Goal: Information Seeking & Learning: Find contact information

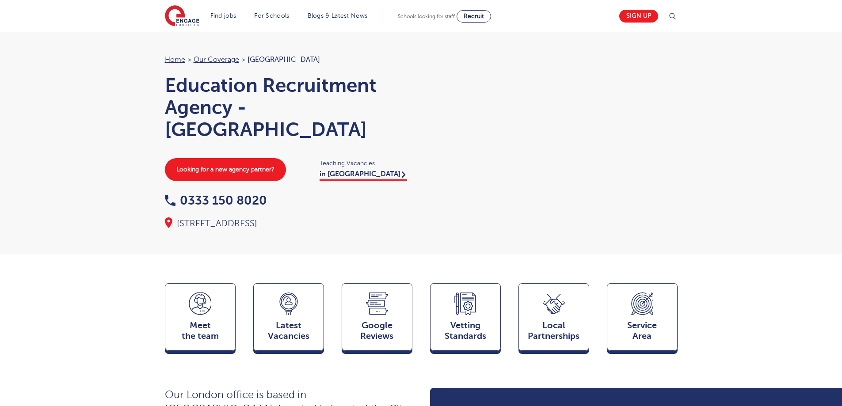
scroll to position [177, 0]
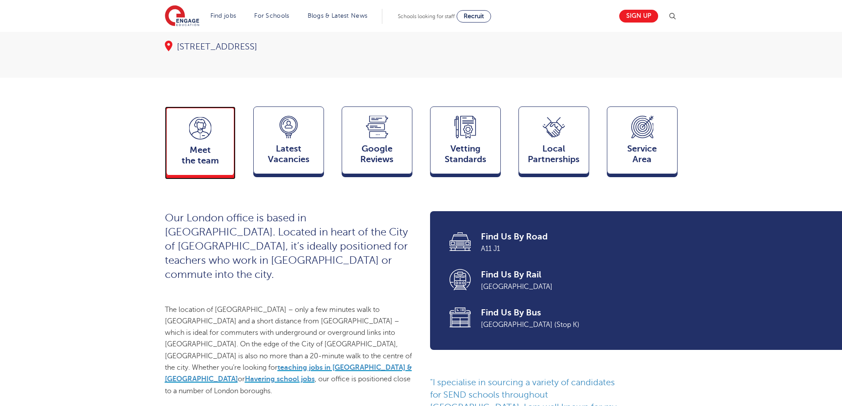
click at [202, 166] on span "Meet the team" at bounding box center [200, 155] width 58 height 21
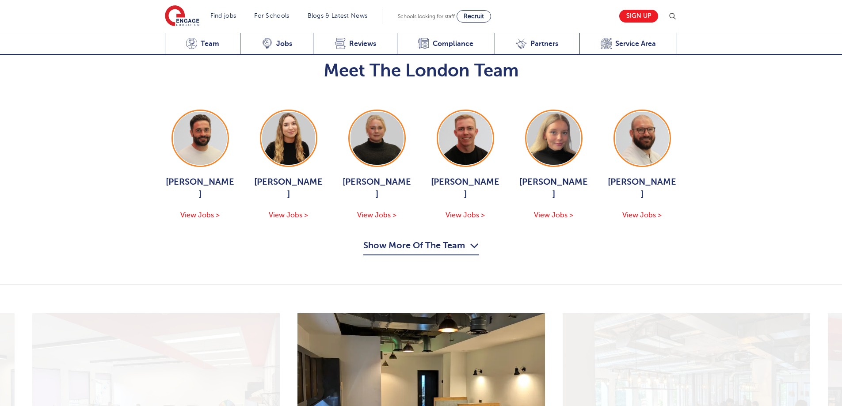
scroll to position [947, 0]
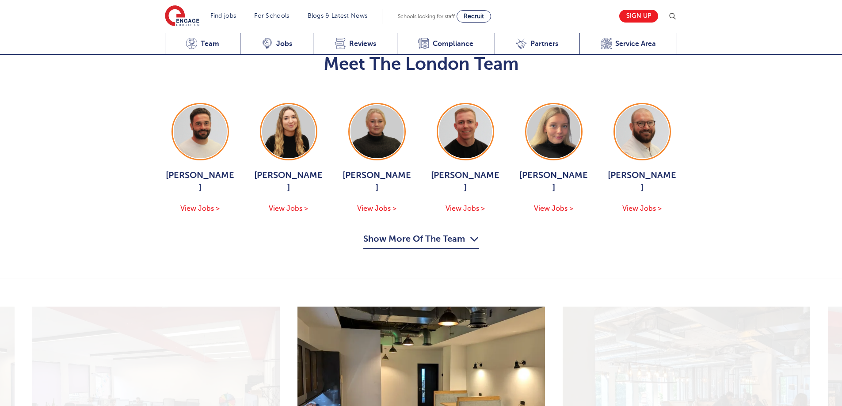
click at [421, 232] on button "Show More Of The Team" at bounding box center [421, 240] width 116 height 17
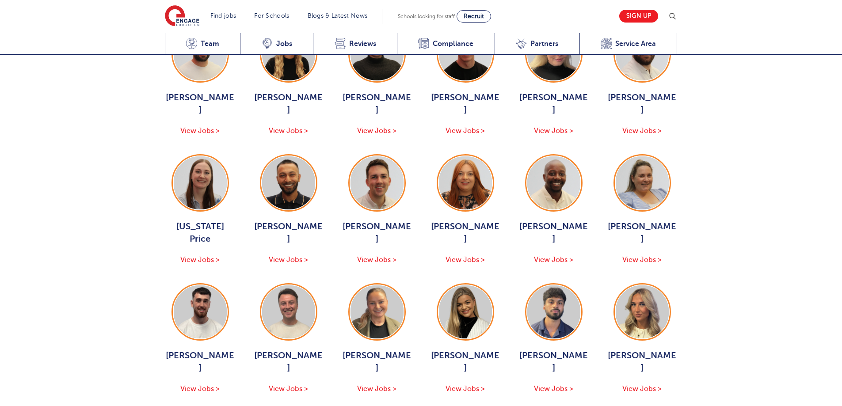
scroll to position [903, 0]
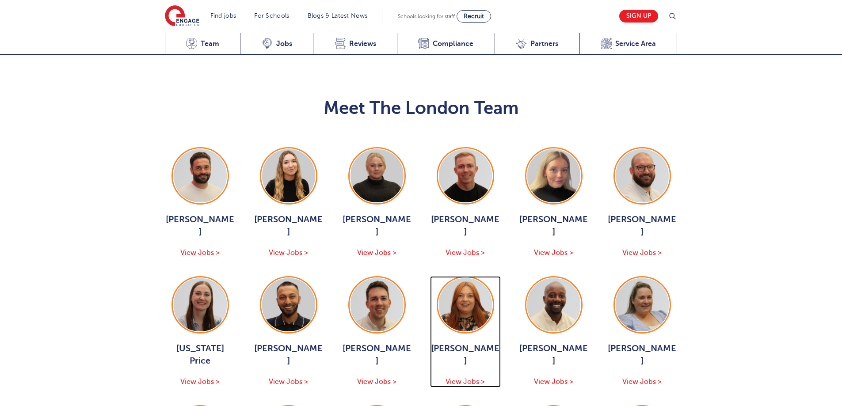
click at [469, 378] on span "View Jobs >" at bounding box center [464, 382] width 39 height 8
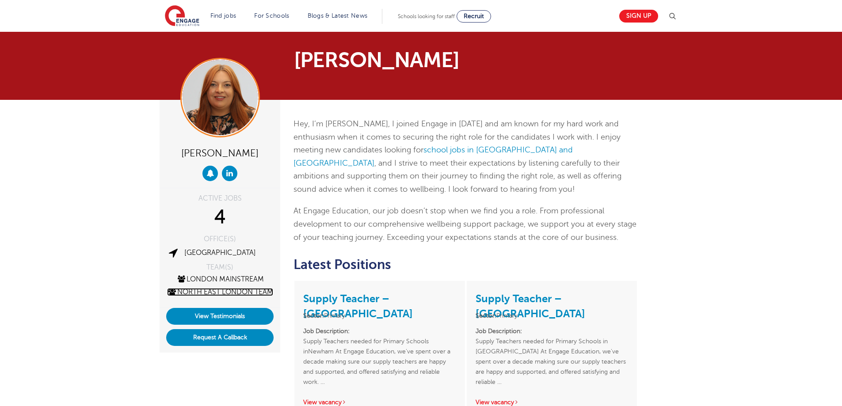
click at [239, 292] on link "North East London Team" at bounding box center [220, 292] width 106 height 8
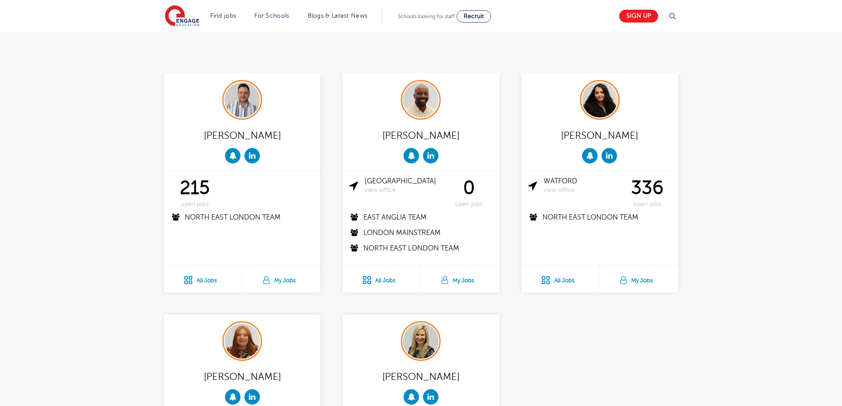
scroll to position [398, 0]
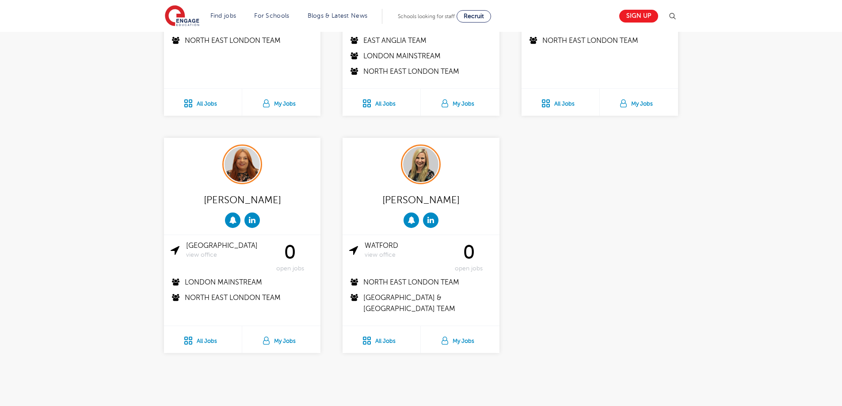
click at [241, 191] on div "[PERSON_NAME]" at bounding box center [242, 199] width 143 height 17
click at [245, 151] on img at bounding box center [241, 164] width 35 height 35
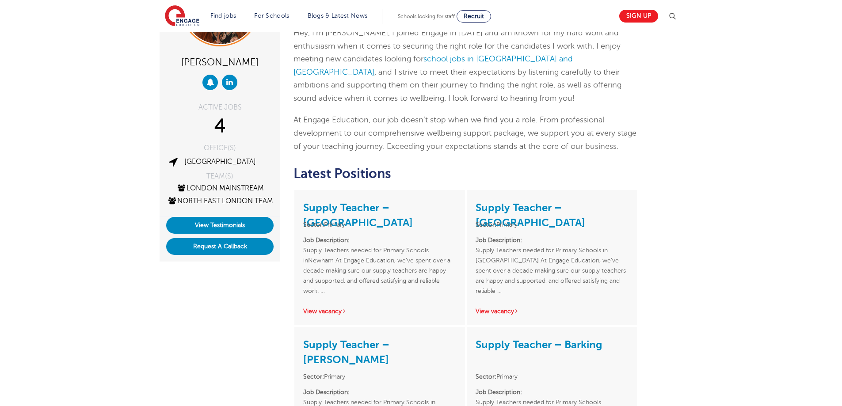
scroll to position [88, 0]
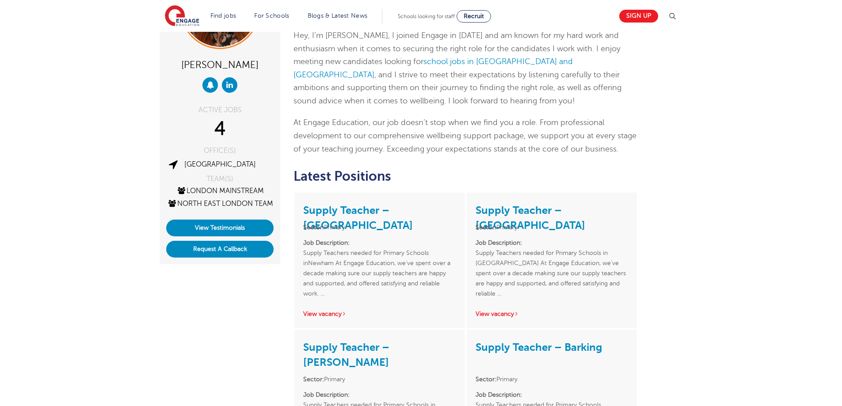
click at [509, 203] on h3 "Supply Teacher – [GEOGRAPHIC_DATA]" at bounding box center [551, 209] width 152 height 16
click at [511, 211] on link "Supply Teacher – [GEOGRAPHIC_DATA]" at bounding box center [530, 217] width 110 height 27
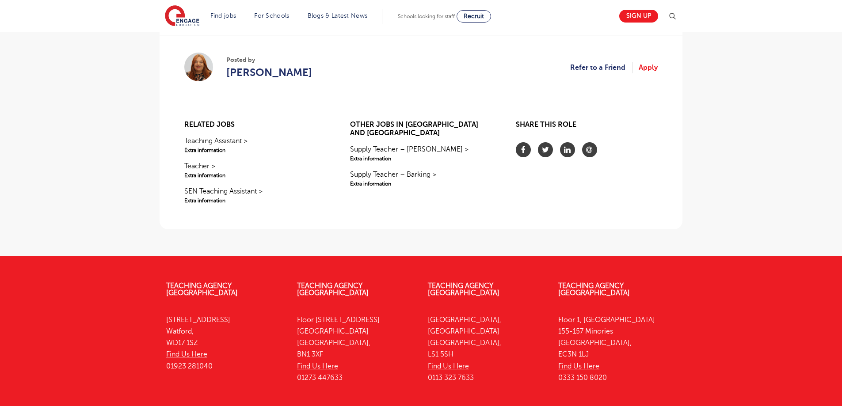
scroll to position [817, 0]
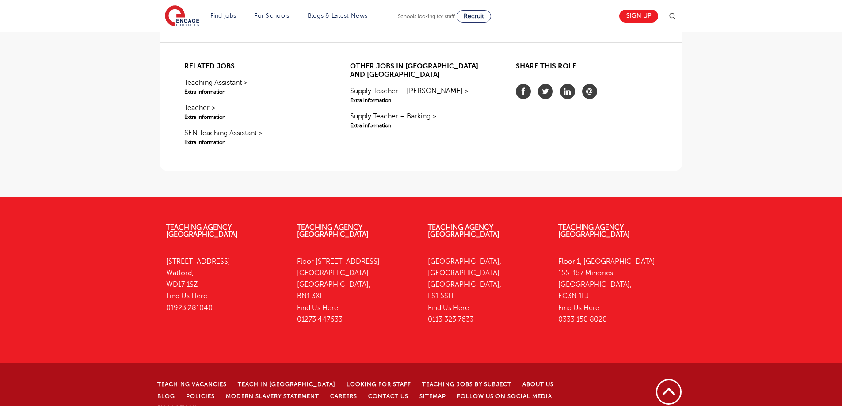
drag, startPoint x: 610, startPoint y: 304, endPoint x: 560, endPoint y: 304, distance: 49.9
click at [560, 304] on p "Floor 1, Portsoken House 155-157 Minories London, EC3N 1LJ Find Us Here 0333 15…" at bounding box center [617, 291] width 118 height 70
copy p "0333 150 8020"
